Goal: Information Seeking & Learning: Learn about a topic

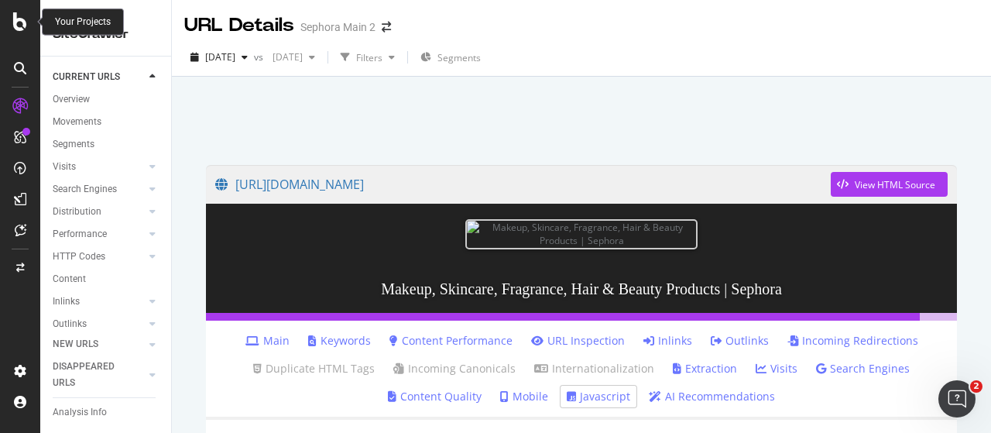
click at [20, 13] on icon at bounding box center [20, 21] width 14 height 19
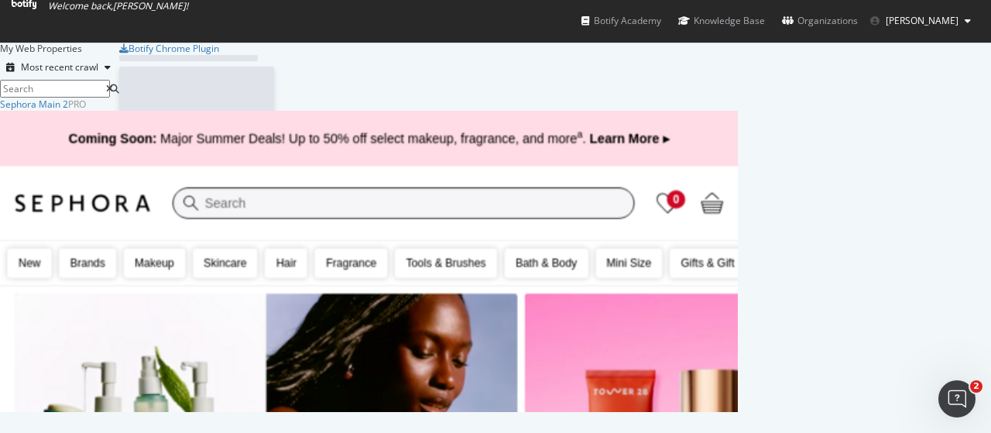
scroll to position [421, 967]
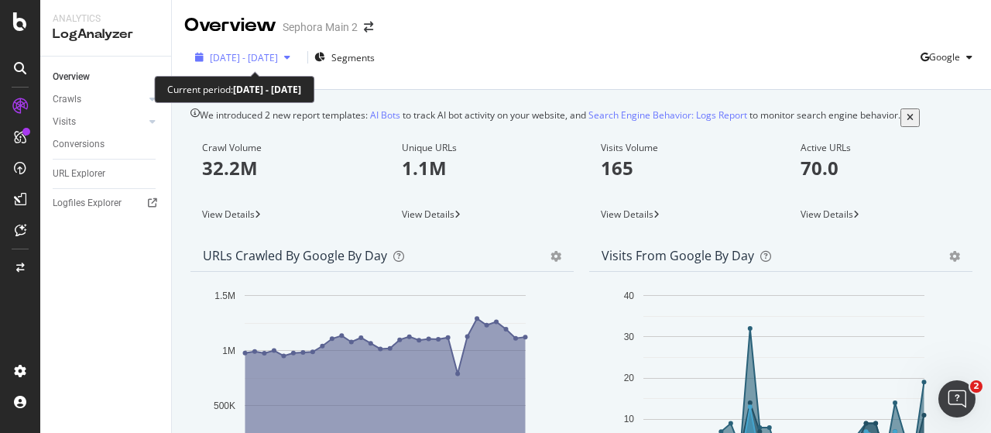
click at [242, 51] on div "[DATE] - [DATE]" at bounding box center [243, 57] width 108 height 13
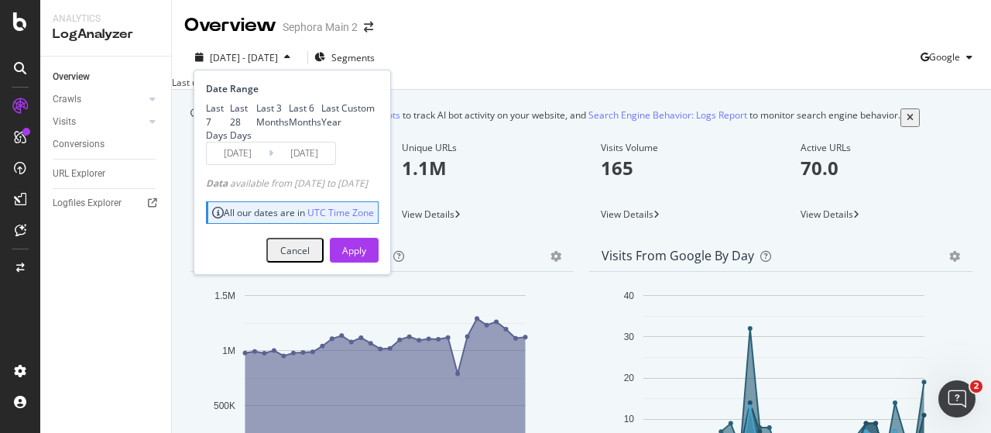
click at [289, 128] on div "Last 6 Months" at bounding box center [305, 114] width 33 height 26
type input "[DATE]"
click at [366, 257] on div "Apply" at bounding box center [354, 250] width 24 height 13
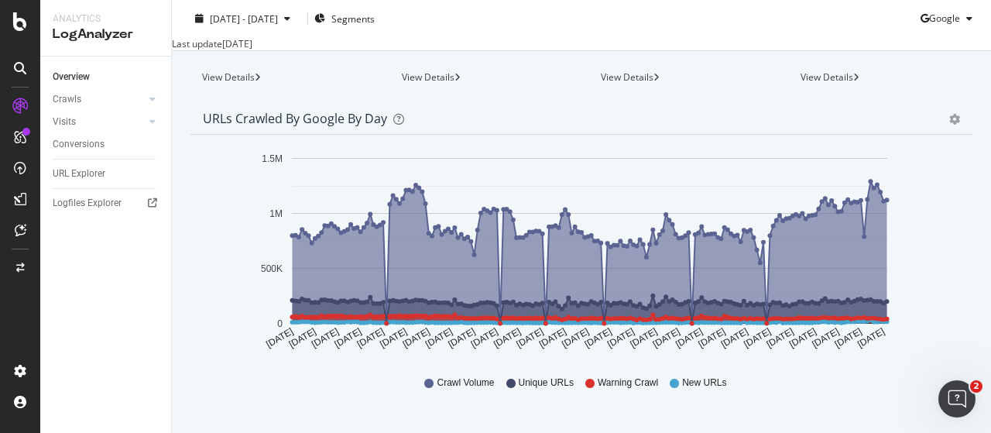
scroll to position [155, 0]
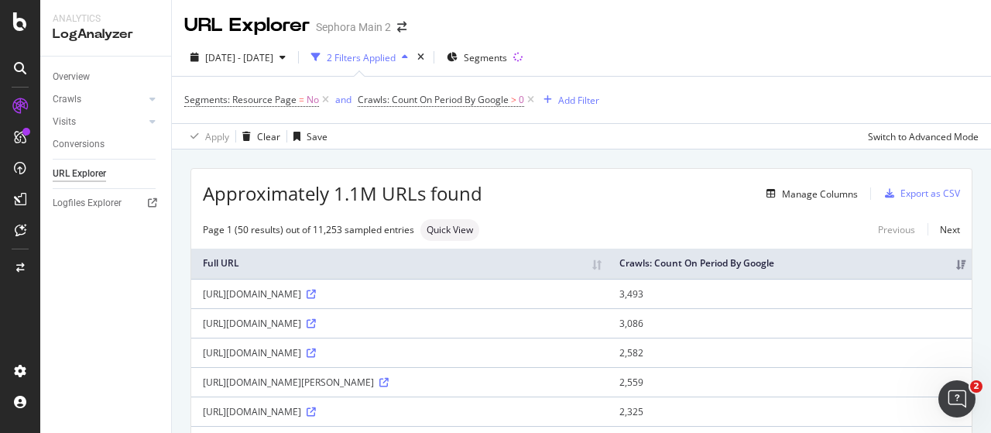
scroll to position [60, 0]
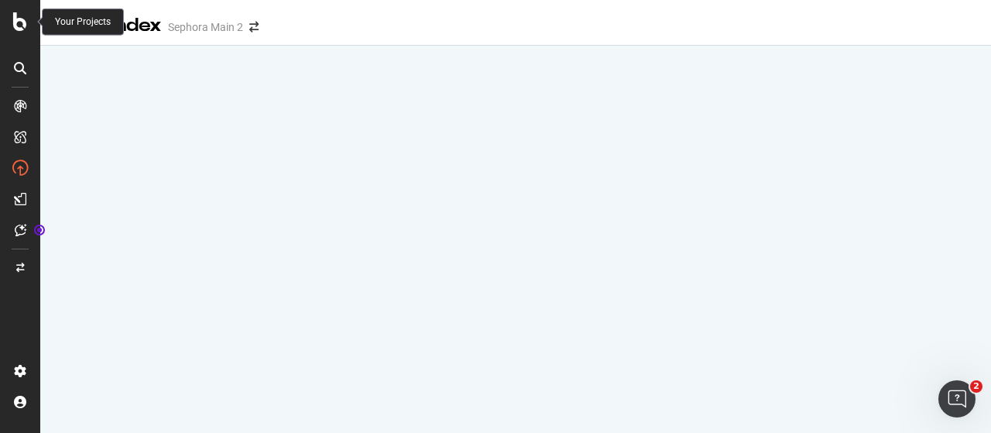
click at [15, 16] on icon at bounding box center [20, 21] width 14 height 19
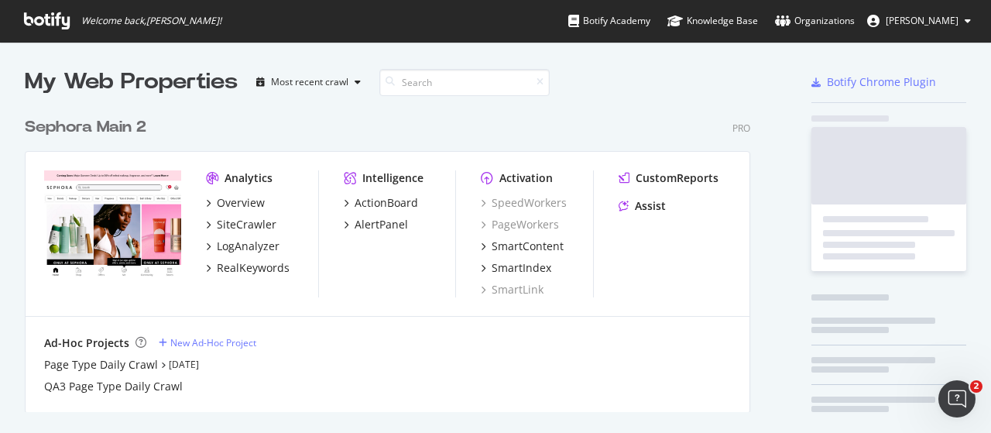
scroll to position [421, 967]
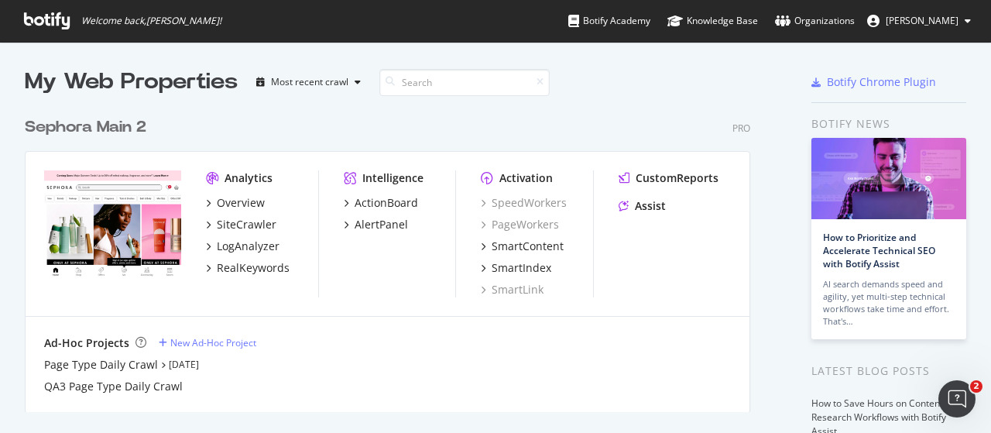
click at [134, 132] on div "Sephora Main 2" at bounding box center [86, 127] width 122 height 22
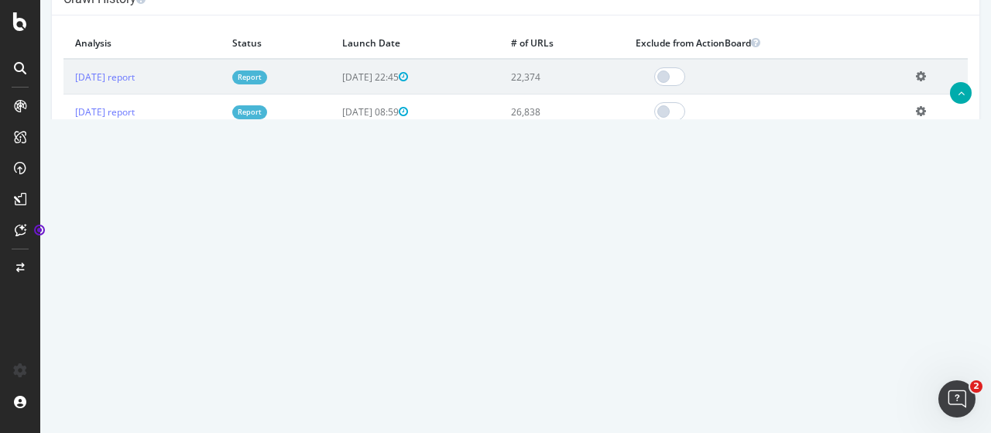
scroll to position [851, 0]
